Goal: Find contact information: Find contact information

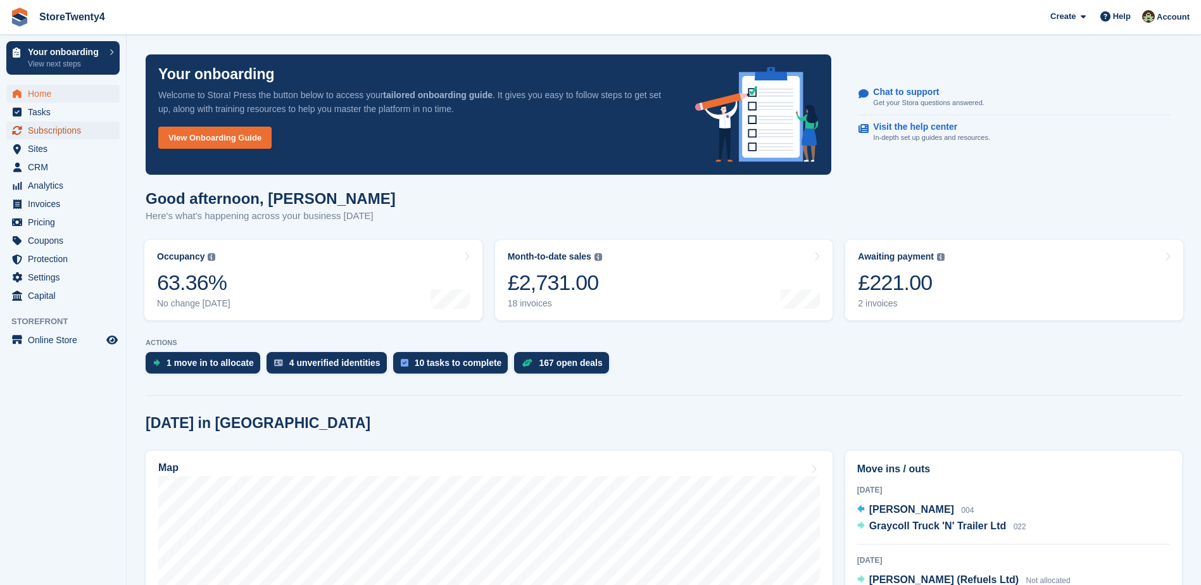
click at [54, 134] on span "Subscriptions" at bounding box center [66, 131] width 76 height 18
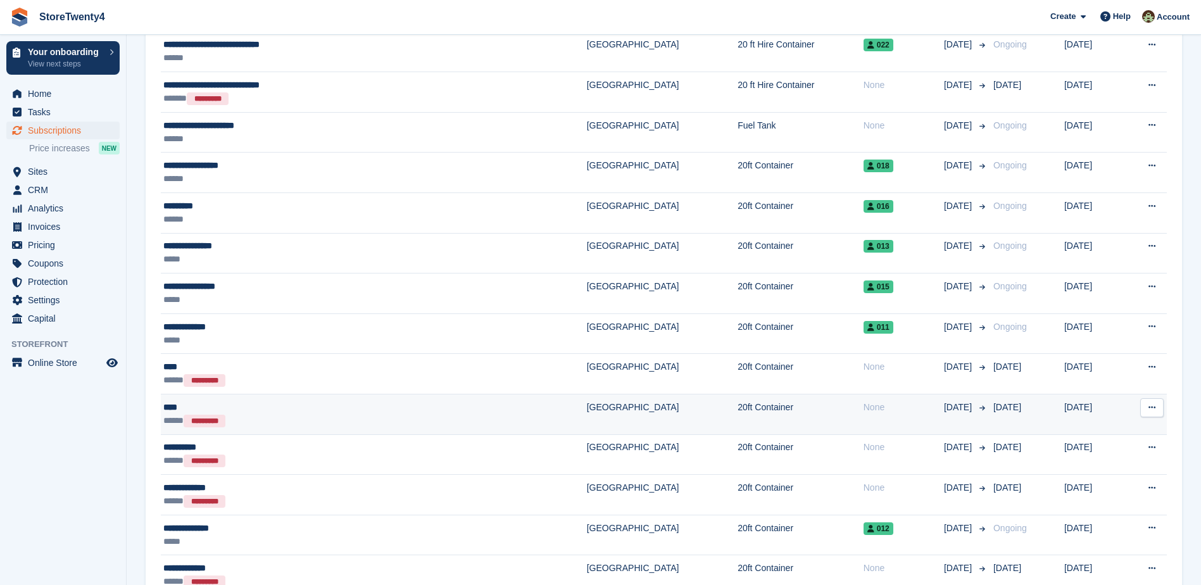
scroll to position [190, 0]
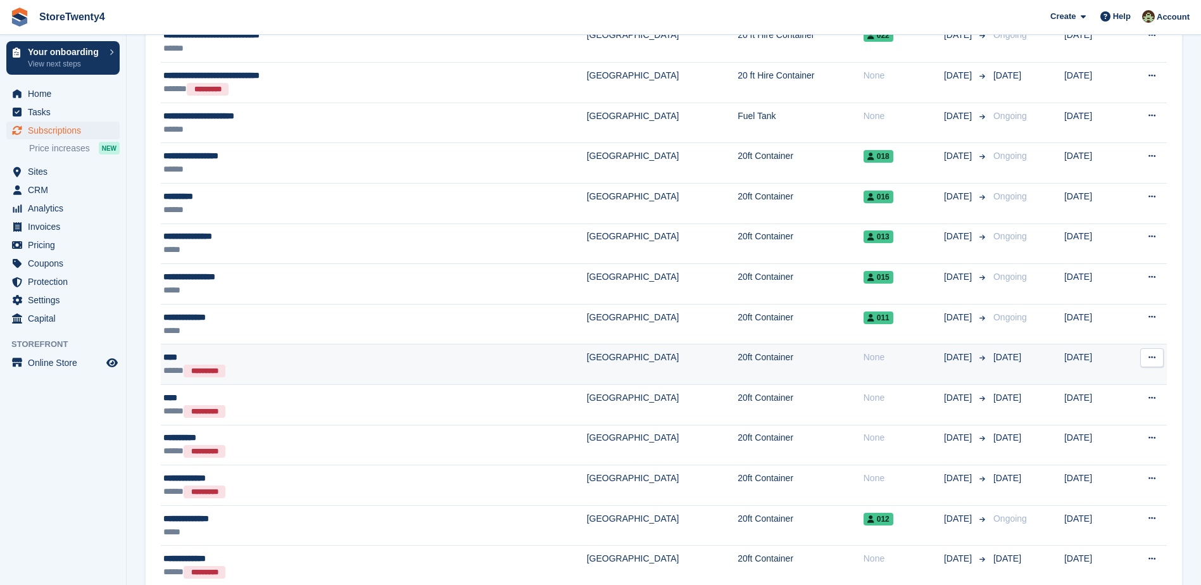
click at [339, 360] on div "****" at bounding box center [292, 357] width 258 height 13
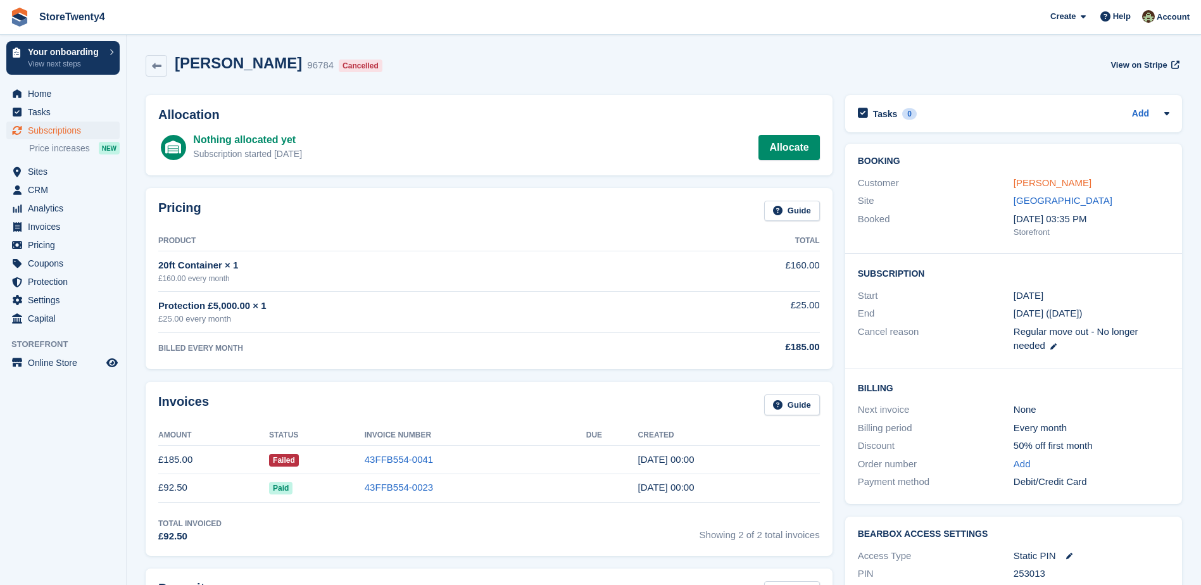
click at [1026, 186] on link "[PERSON_NAME]" at bounding box center [1053, 182] width 78 height 11
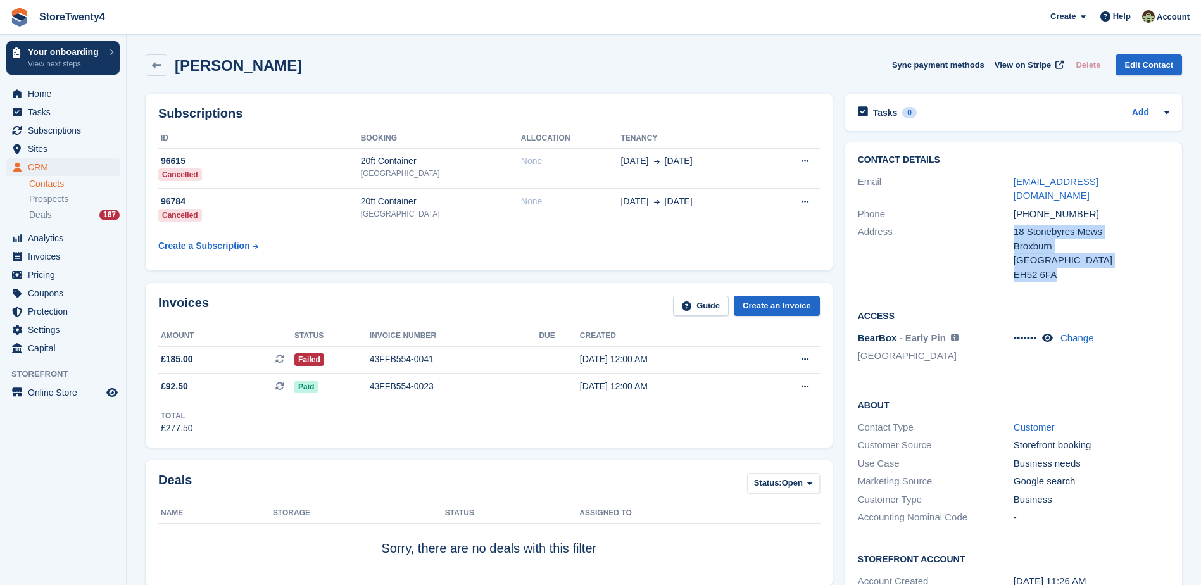
drag, startPoint x: 1014, startPoint y: 218, endPoint x: 1068, endPoint y: 261, distance: 68.9
click at [1068, 261] on div "18 Stonebyres Mews [GEOGRAPHIC_DATA] [GEOGRAPHIC_DATA] EH52 6FA" at bounding box center [1092, 253] width 156 height 57
copy div "[STREET_ADDRESS]"
